Goal: Navigation & Orientation: Find specific page/section

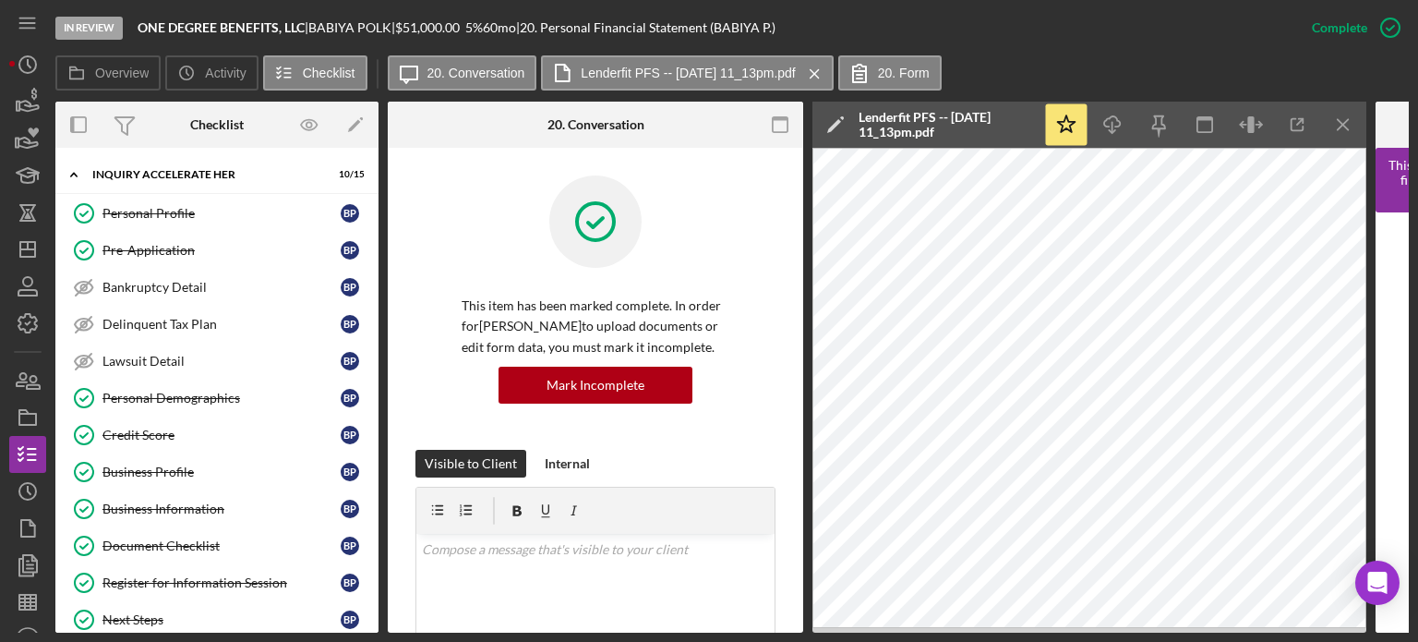
scroll to position [486, 0]
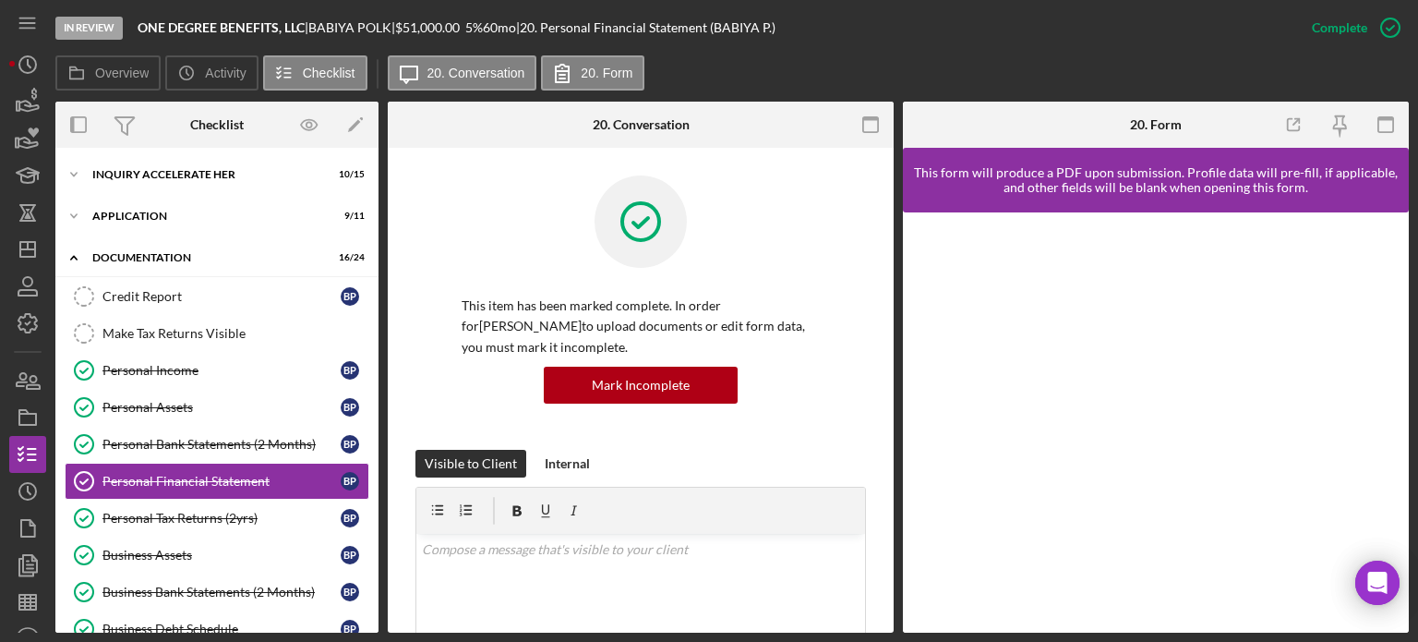
scroll to position [89, 0]
